Goal: Task Accomplishment & Management: Use online tool/utility

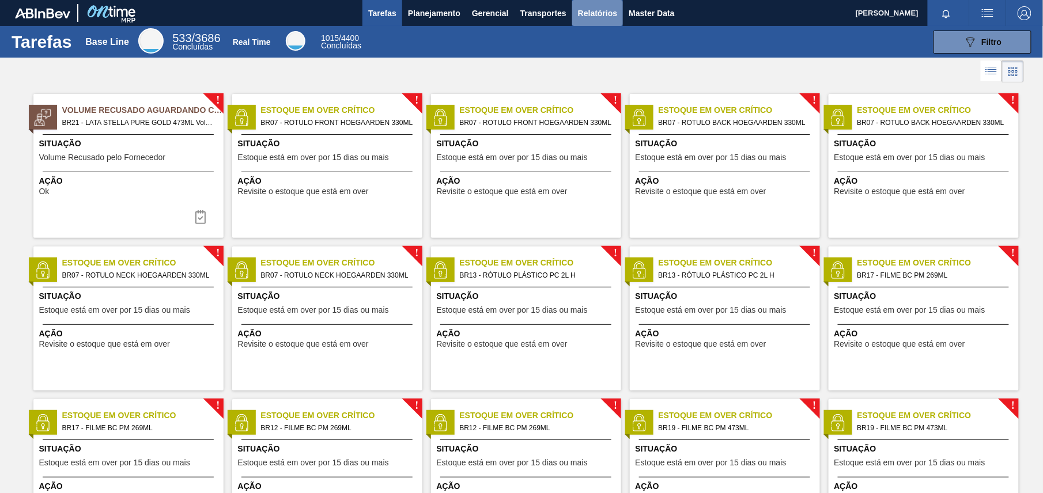
click at [591, 9] on span "Relatórios" at bounding box center [597, 13] width 39 height 14
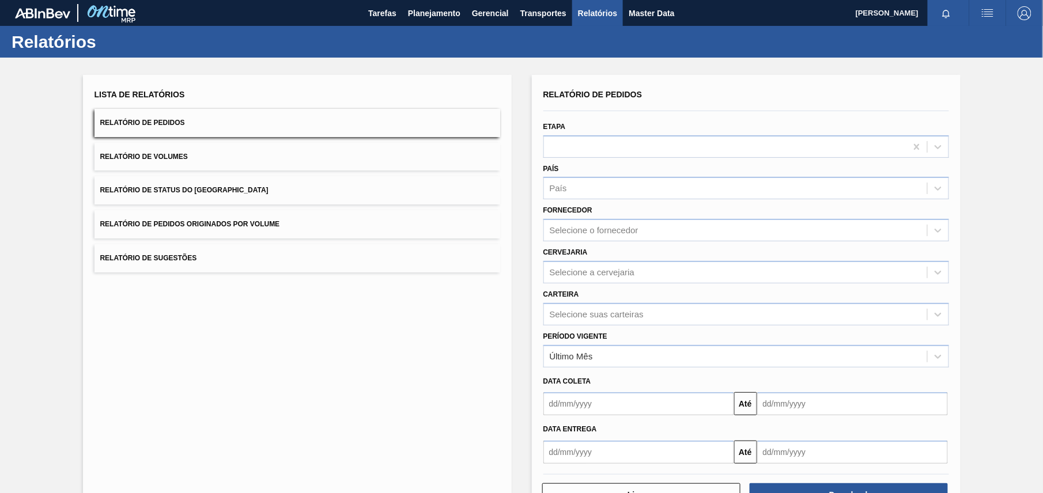
click at [713, 295] on div "Carteira Selecione suas carteiras" at bounding box center [746, 305] width 406 height 39
click at [706, 286] on div "Carteira Selecione suas carteiras" at bounding box center [746, 305] width 406 height 39
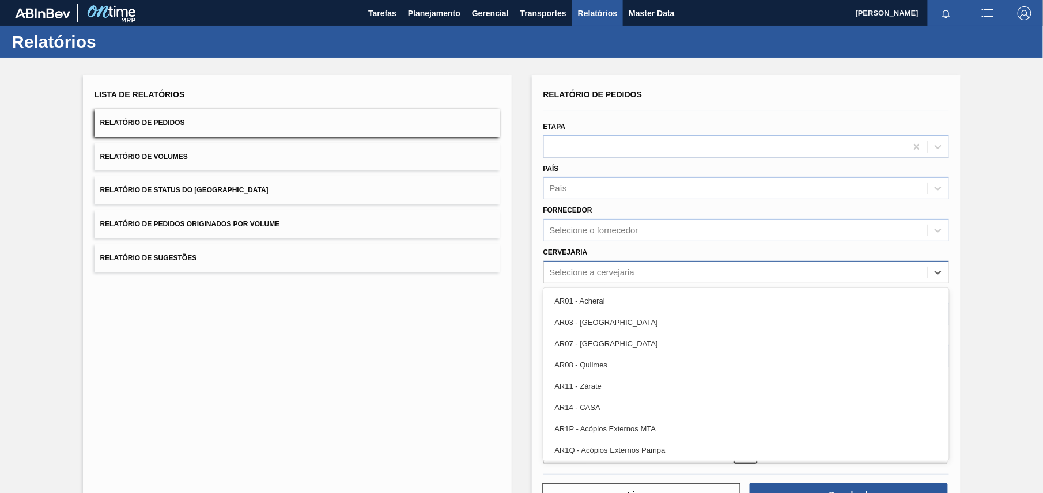
click at [697, 275] on div "Selecione a cervejaria" at bounding box center [735, 272] width 383 height 17
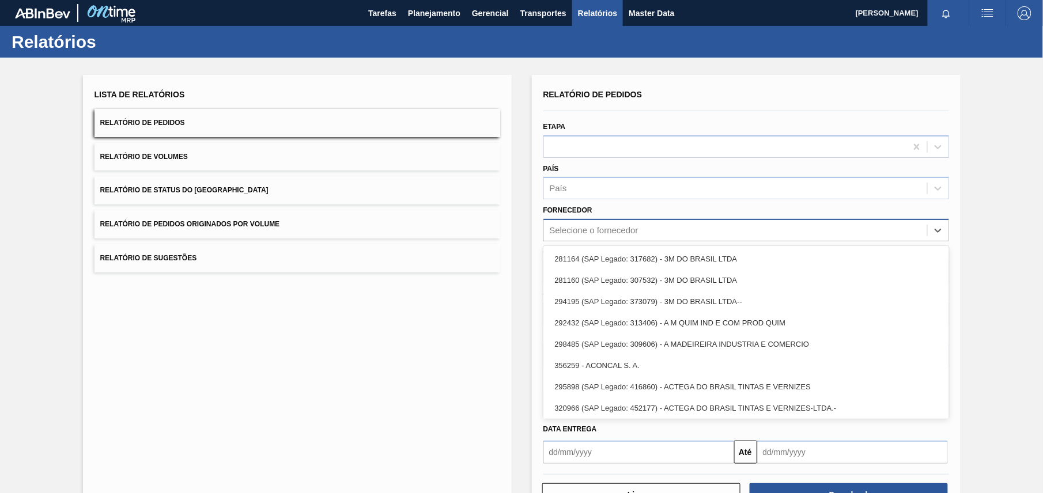
click at [636, 229] on div "Selecione o fornecedor" at bounding box center [594, 231] width 89 height 10
paste input "37806"
type input "37806"
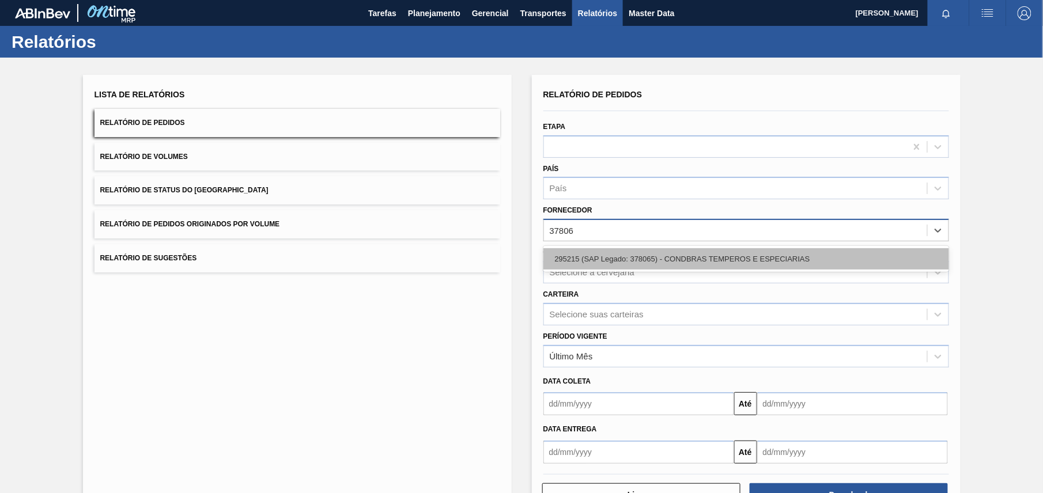
click at [625, 262] on div "295215 (SAP Legado: 378065) - CONDBRAS TEMPEROS E ESPECIARIAS" at bounding box center [746, 258] width 406 height 21
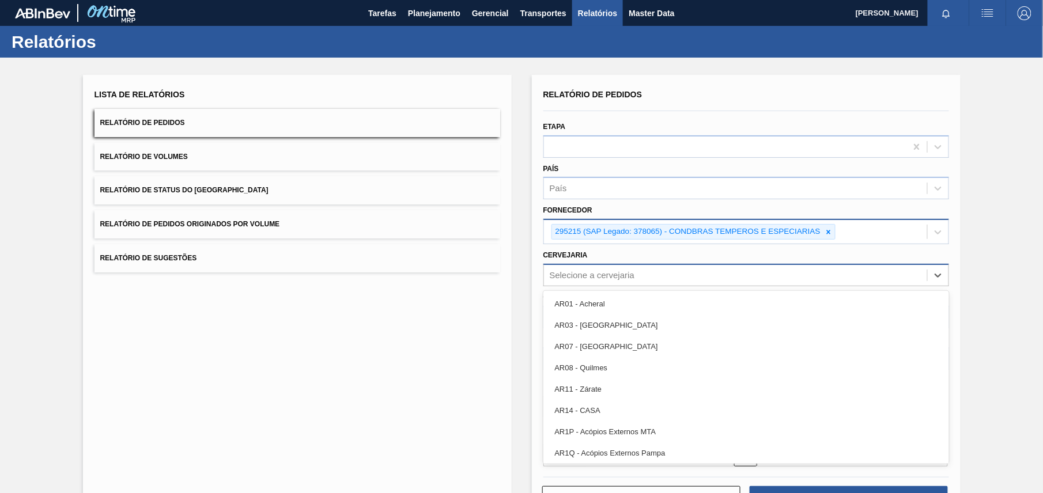
click at [609, 277] on div "Selecione a cervejaria" at bounding box center [592, 275] width 85 height 10
type input "br02"
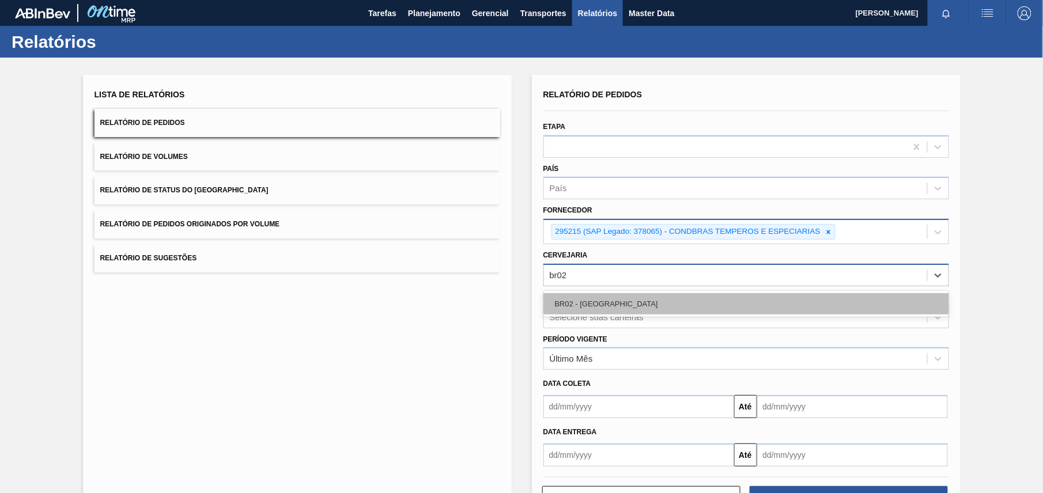
click at [606, 300] on div "BR02 - [GEOGRAPHIC_DATA]" at bounding box center [746, 303] width 406 height 21
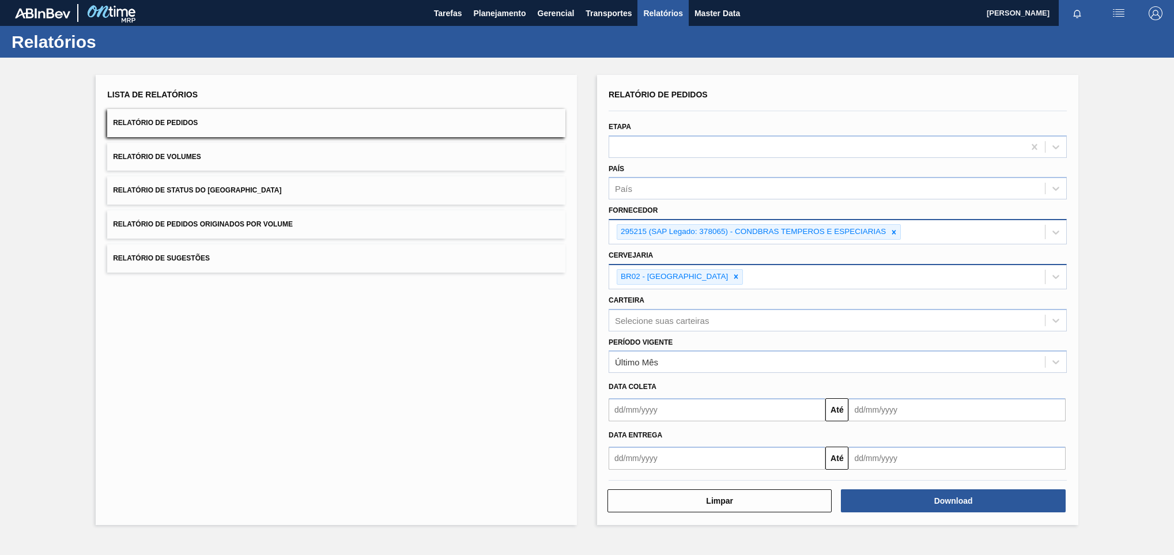
drag, startPoint x: 1008, startPoint y: 0, endPoint x: 1172, endPoint y: 118, distance: 202.0
click at [782, 118] on div "Lista de Relatórios Relatório de Pedidos Relatório de Volumes Relatório de Stat…" at bounding box center [587, 299] width 1174 height 482
click at [782, 124] on div "Lista de Relatórios Relatório de Pedidos Relatório de Volumes Relatório de Stat…" at bounding box center [587, 299] width 1174 height 482
click at [782, 369] on button "Download" at bounding box center [953, 500] width 224 height 23
